Goal: Transaction & Acquisition: Purchase product/service

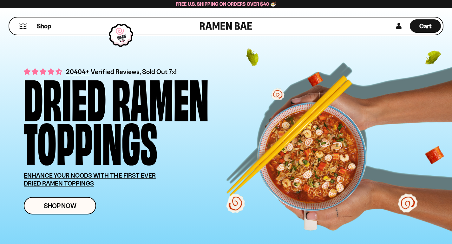
click at [23, 24] on button "Mobile Menu Trigger" at bounding box center [23, 25] width 9 height 5
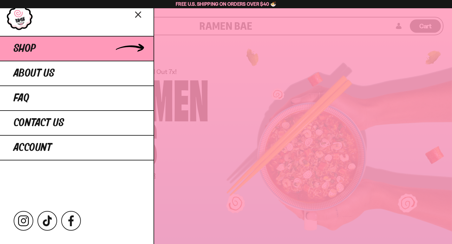
click at [27, 53] on span "Shop" at bounding box center [25, 48] width 22 height 11
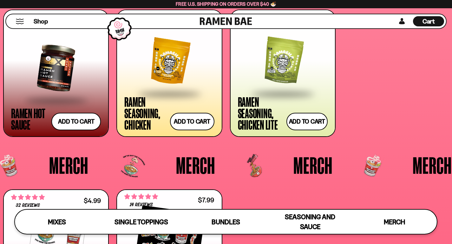
scroll to position [1480, 0]
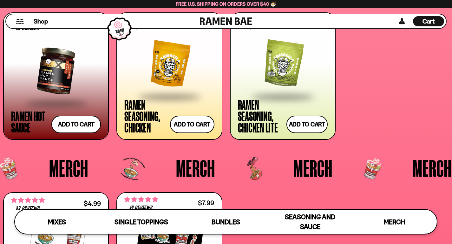
click at [148, 113] on div "Ramen Seasoning, Chicken" at bounding box center [145, 116] width 42 height 34
click at [264, 73] on div at bounding box center [283, 64] width 90 height 64
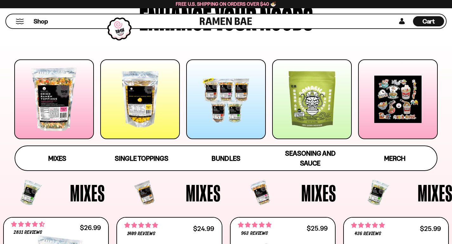
scroll to position [70, 0]
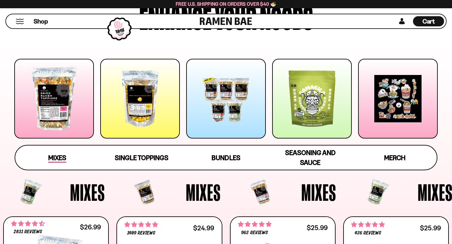
click at [56, 157] on span "Mixes" at bounding box center [57, 158] width 18 height 9
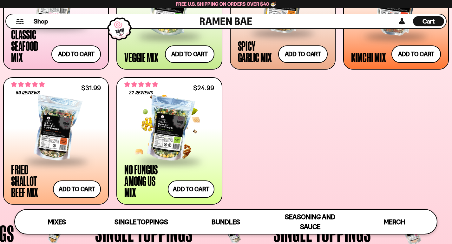
scroll to position [337, 0]
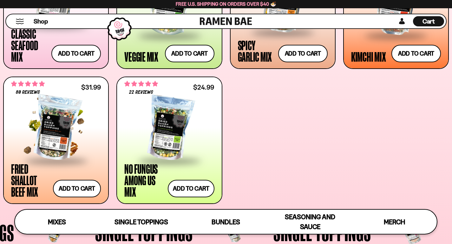
click at [67, 151] on span at bounding box center [55, 161] width 77 height 22
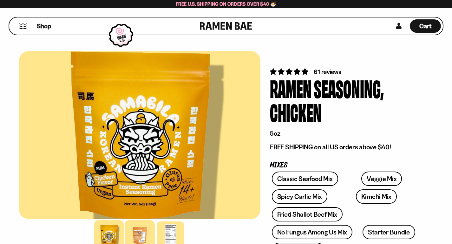
click at [146, 232] on div at bounding box center [140, 235] width 30 height 30
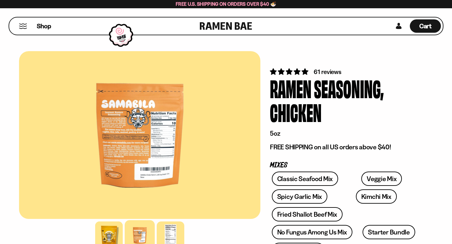
click at [112, 146] on div at bounding box center [140, 135] width 242 height 168
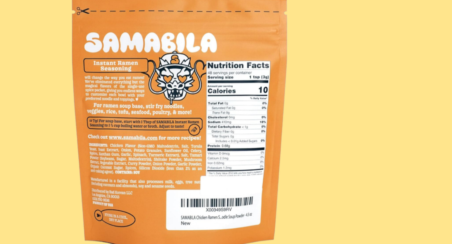
scroll to position [54, 0]
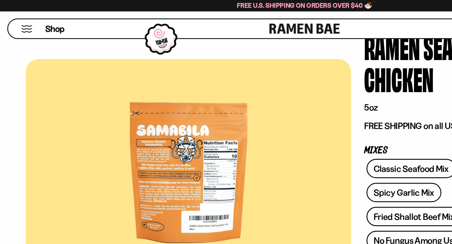
click at [100, 99] on div at bounding box center [140, 128] width 242 height 168
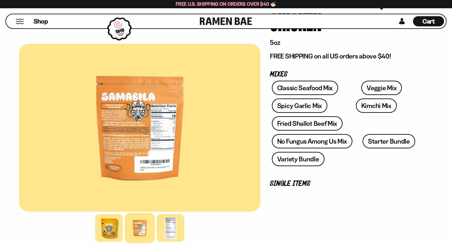
scroll to position [93, 0]
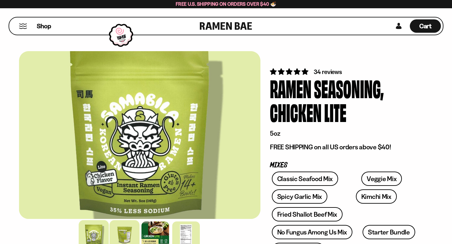
click at [126, 233] on div at bounding box center [125, 235] width 30 height 30
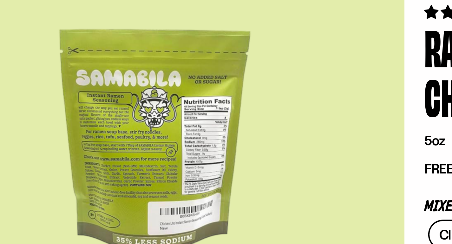
scroll to position [0, 0]
